Goal: Information Seeking & Learning: Learn about a topic

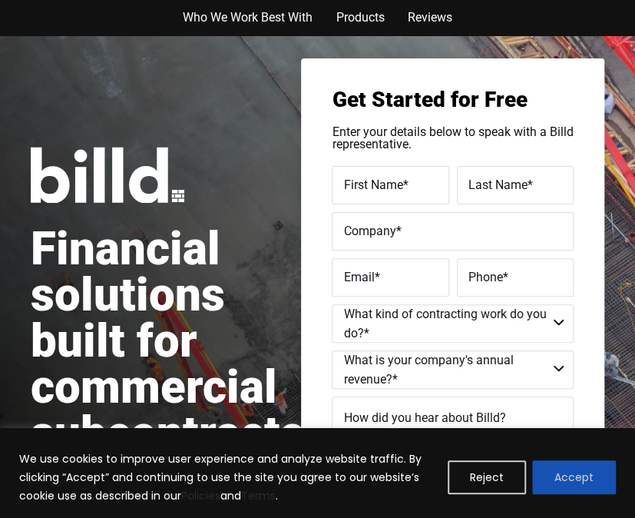
click at [538, 472] on button "Accept" at bounding box center [574, 477] width 84 height 34
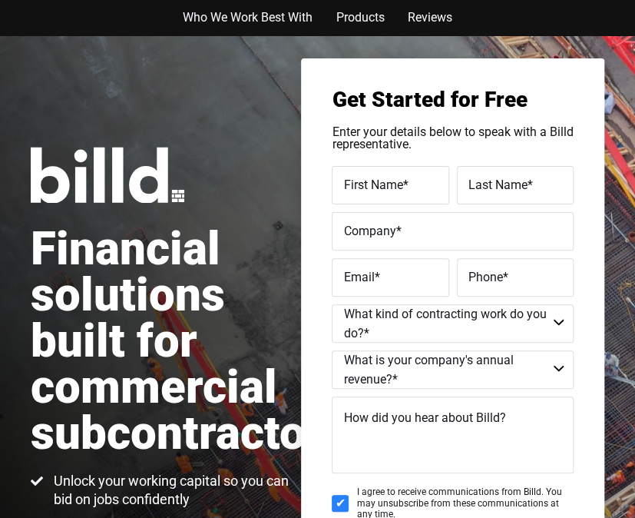
click at [615, 370] on div "Financial solutions built for commercial subcontractors Unlock your working cap…" at bounding box center [317, 363] width 635 height 656
click at [612, 371] on div "Financial solutions built for commercial subcontractors Unlock your working cap…" at bounding box center [317, 363] width 635 height 656
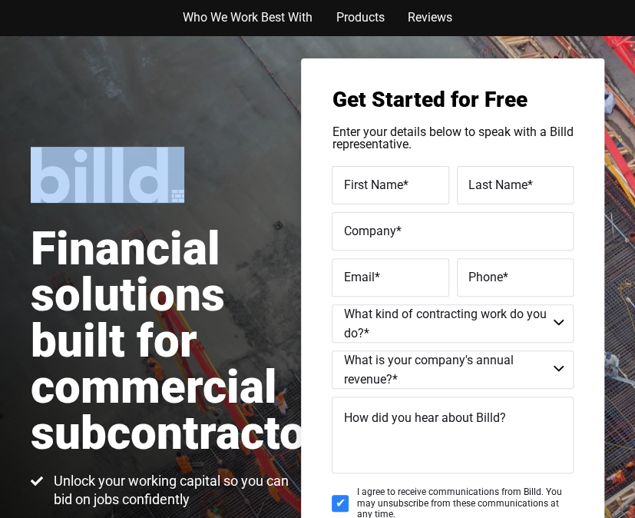
click at [612, 371] on div "Financial solutions built for commercial subcontractors Unlock your working cap…" at bounding box center [317, 363] width 635 height 656
click at [332, 501] on input "I agree to receive communications from Billd. You may unsubscribe from these co…" at bounding box center [340, 503] width 17 height 17
checkbox input "false"
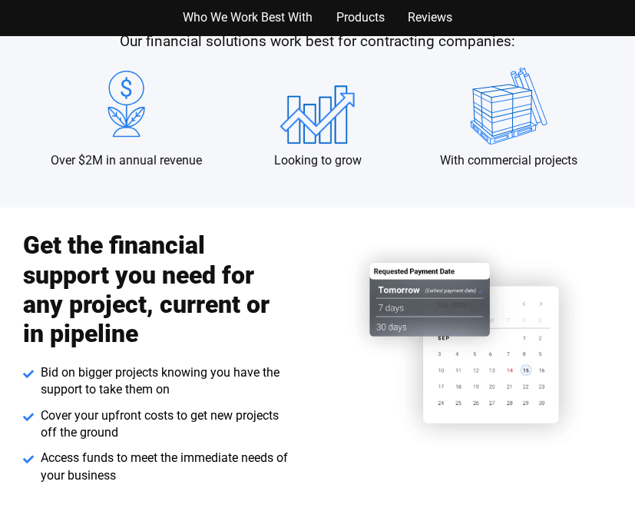
scroll to position [1628, 0]
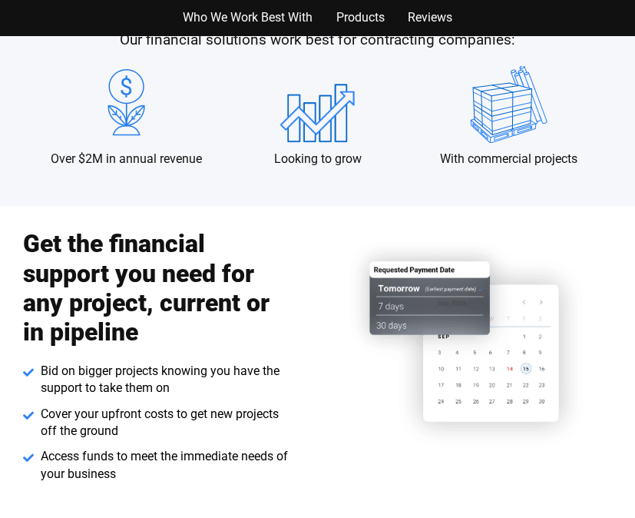
click at [200, 391] on span "Bid on bigger projects knowing you have the support to take them on" at bounding box center [163, 380] width 253 height 35
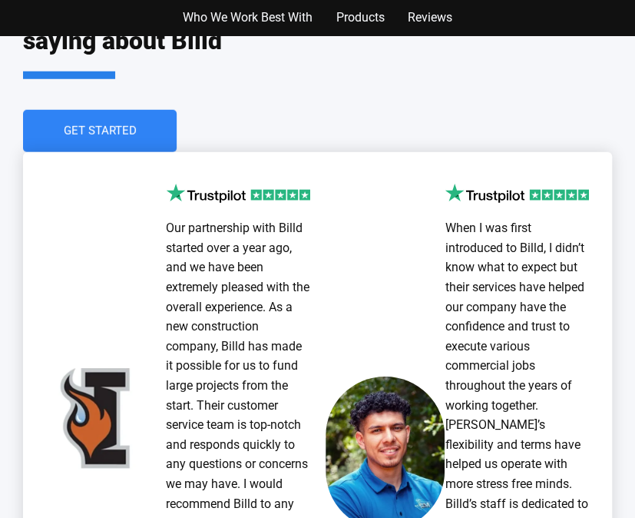
scroll to position [1731, 0]
